Goal: Navigation & Orientation: Find specific page/section

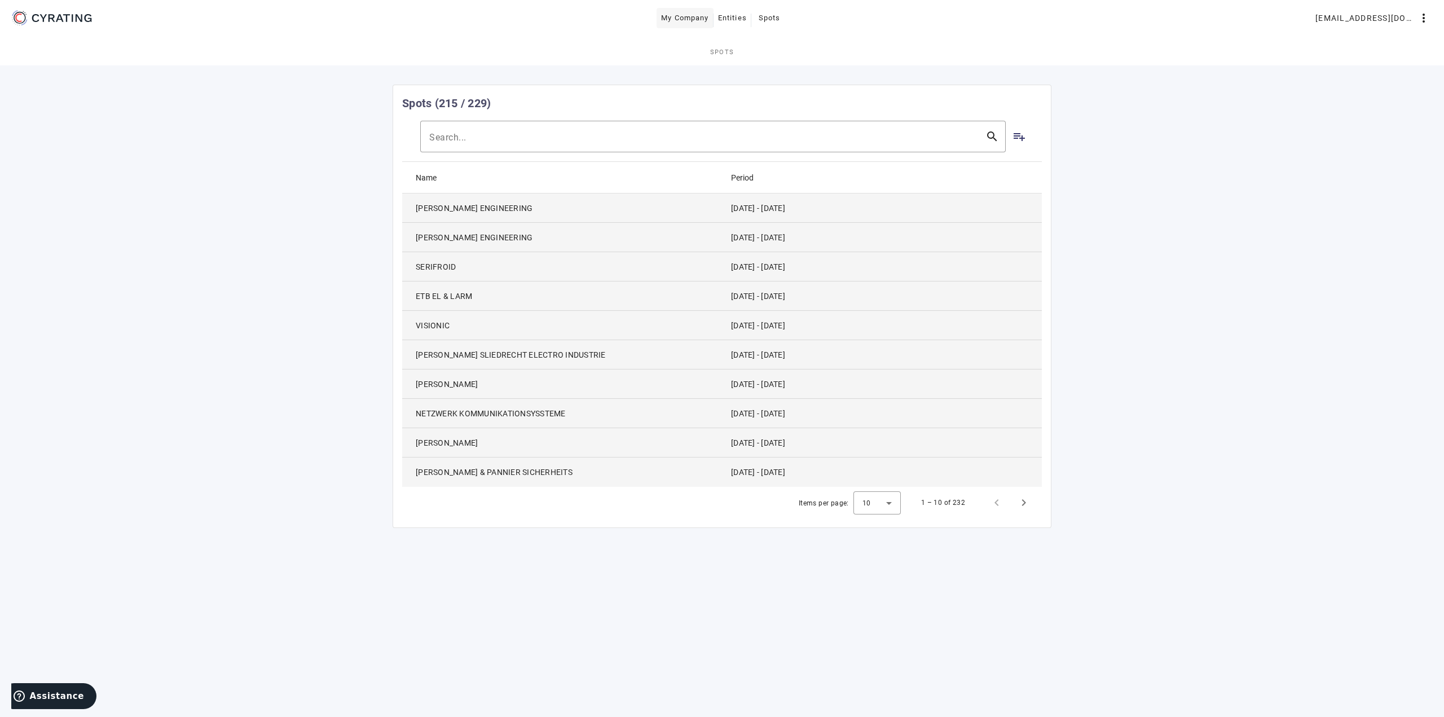
click at [698, 16] on span "My Company" at bounding box center [685, 18] width 48 height 18
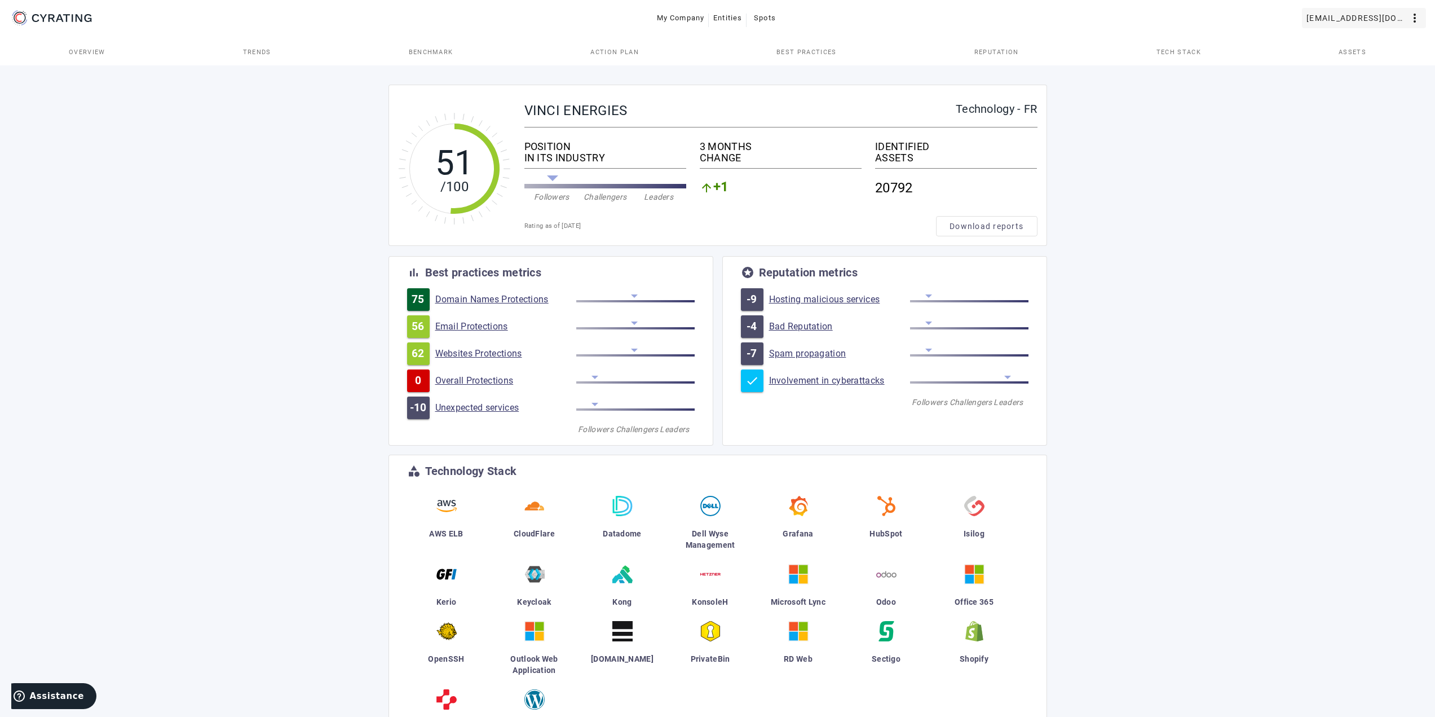
click at [1376, 13] on span "[EMAIL_ADDRESS][DOMAIN_NAME]" at bounding box center [1358, 18] width 102 height 18
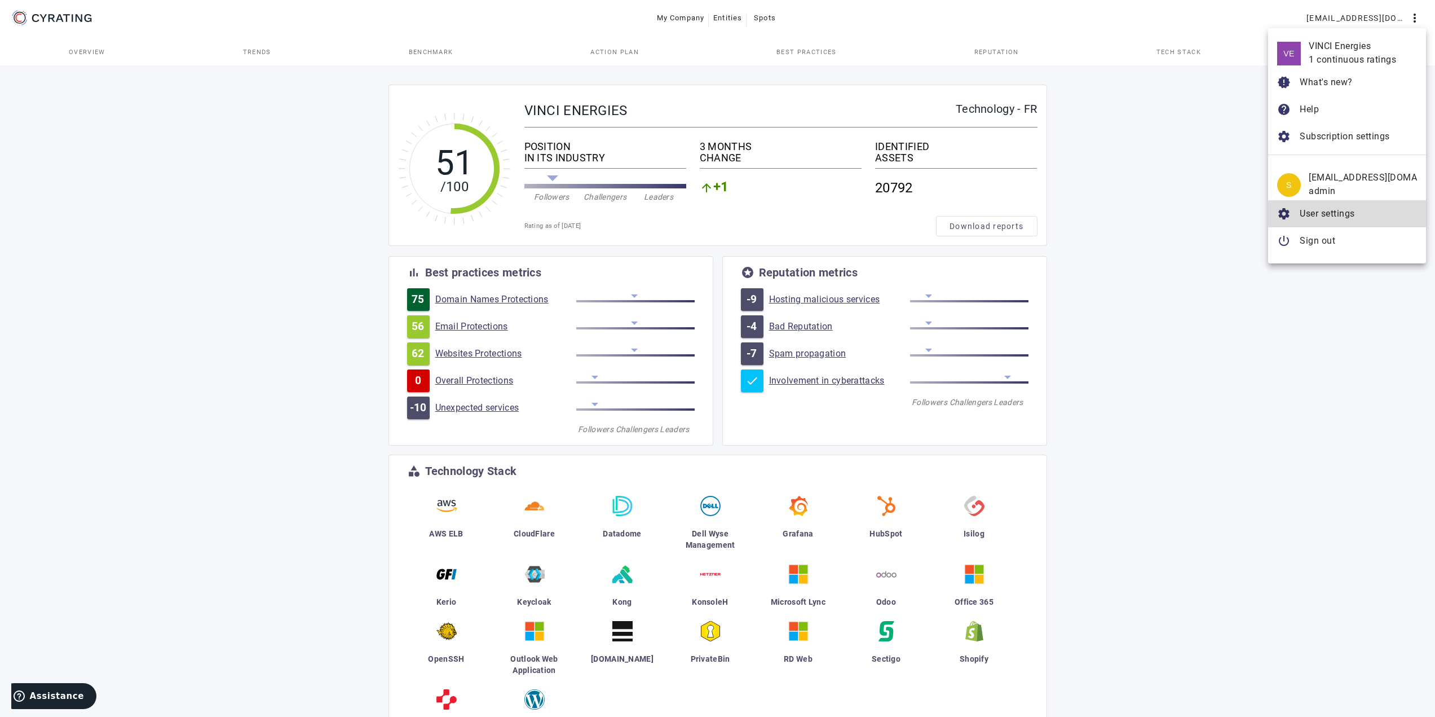
click at [1341, 213] on span "User settings" at bounding box center [1327, 213] width 55 height 11
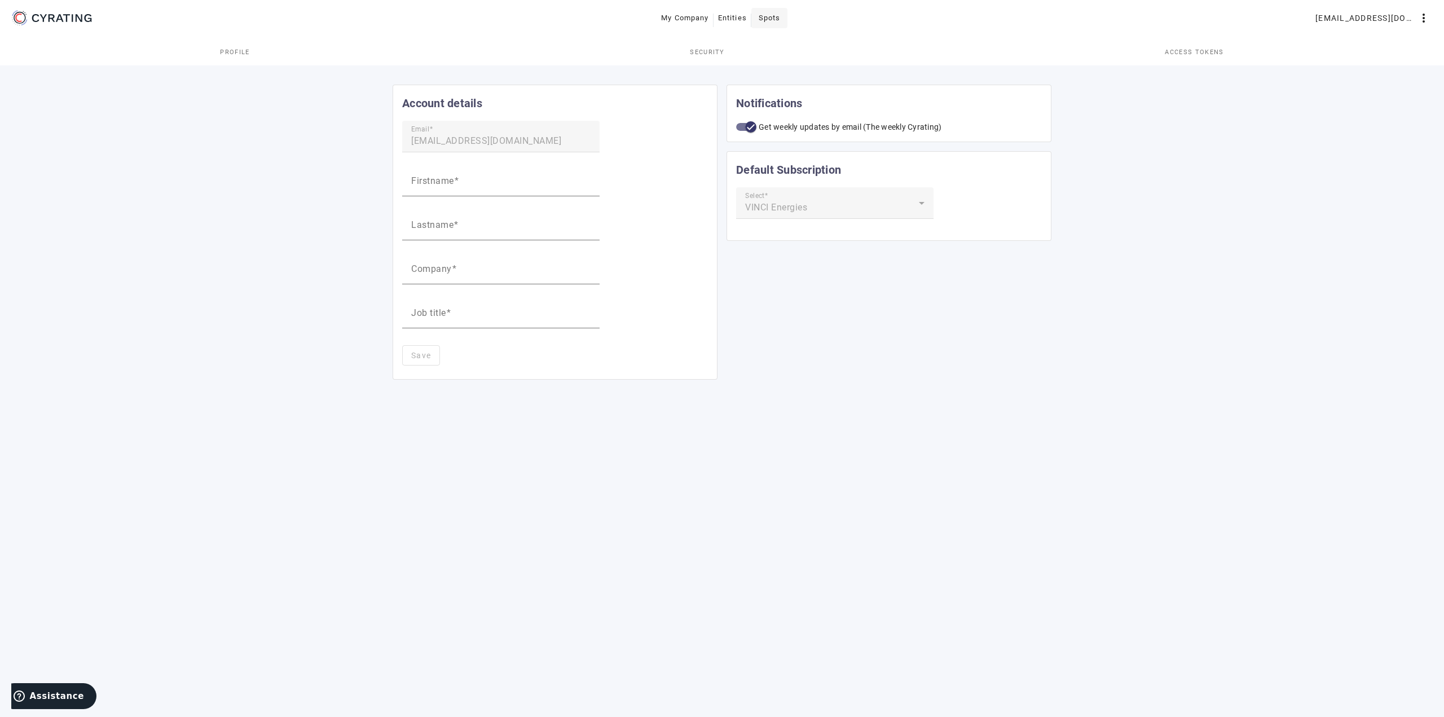
click at [773, 20] on span "Spots" at bounding box center [770, 18] width 22 height 18
